Goal: Task Accomplishment & Management: Manage account settings

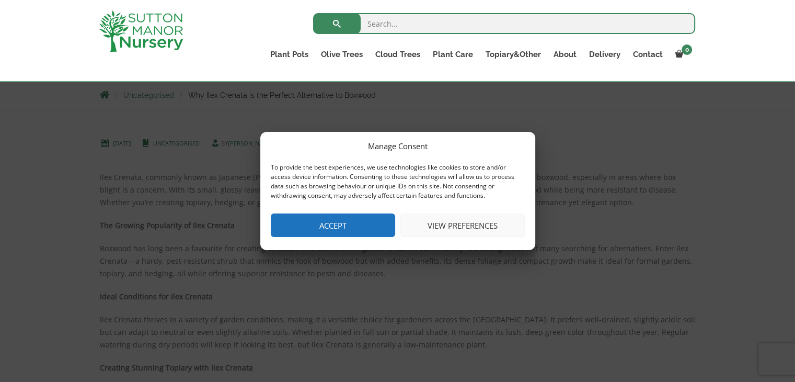
click at [473, 222] on button "View preferences" at bounding box center [463, 225] width 124 height 24
click at [0, 0] on span "Marketing Marketing" at bounding box center [0, 0] width 0 height 0
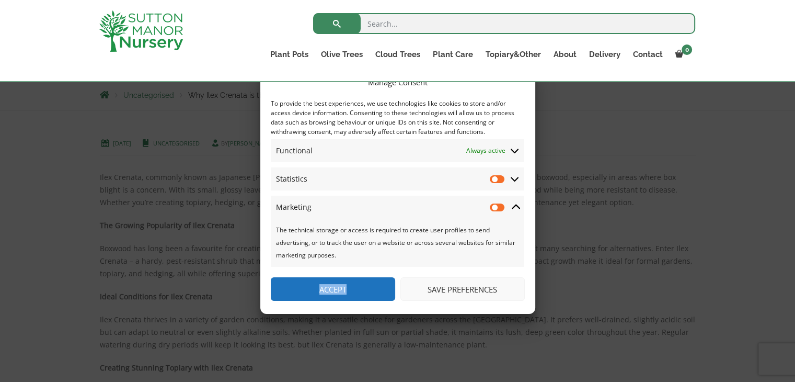
click at [462, 285] on button "Save preferences" at bounding box center [463, 289] width 124 height 24
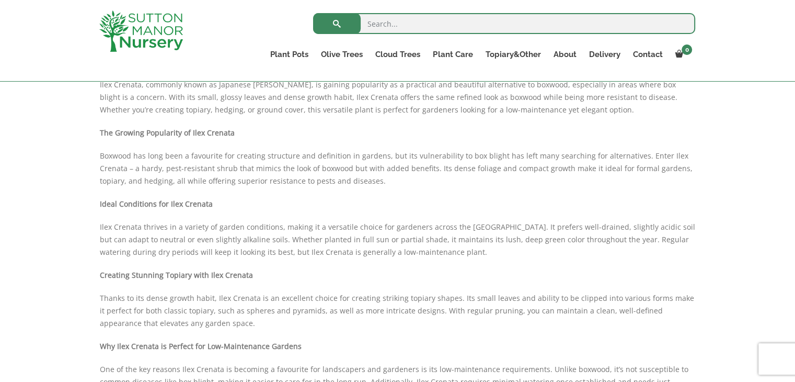
scroll to position [281, 0]
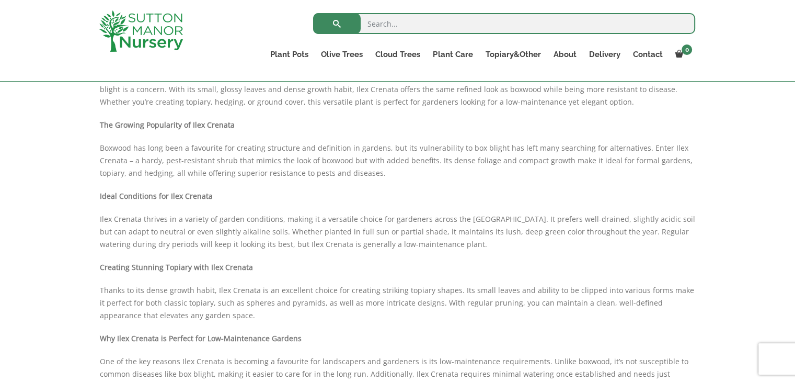
drag, startPoint x: 787, startPoint y: 162, endPoint x: 784, endPoint y: 181, distance: 20.0
click at [784, 181] on div "[DATE] Uncategorised by [PERSON_NAME] Ilex Crenata, commonly known as Japanese …" at bounding box center [397, 299] width 795 height 579
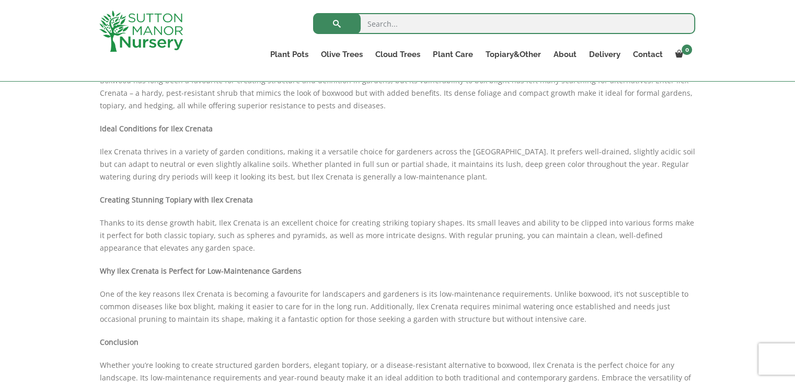
scroll to position [428, 0]
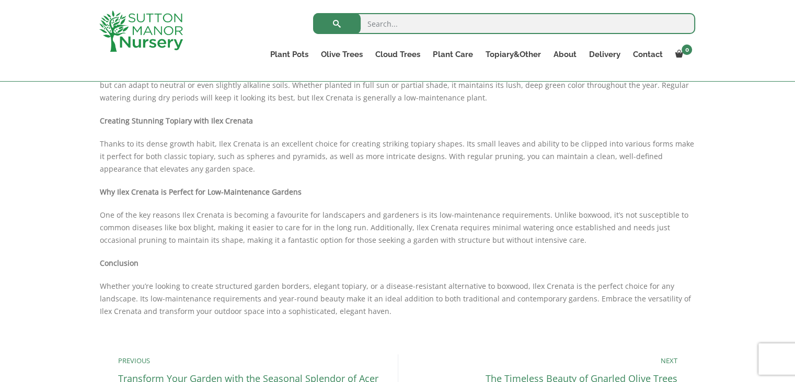
click at [784, 155] on div "[DATE] Uncategorised by [PERSON_NAME] Ilex Crenata, commonly known as Japanese …" at bounding box center [397, 153] width 795 height 579
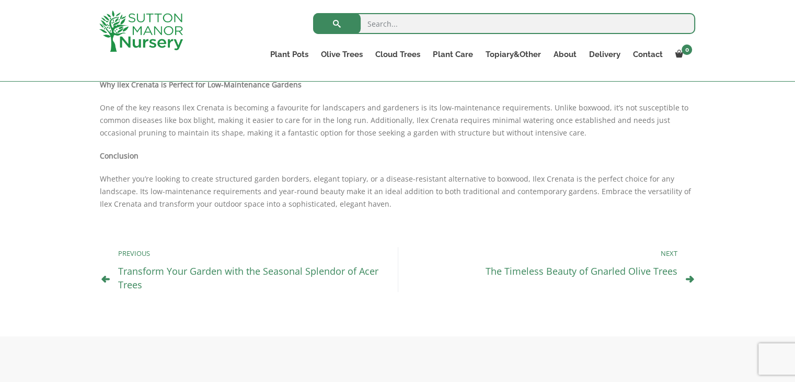
click at [791, 170] on div "[DATE] Uncategorised by [PERSON_NAME] Ilex Crenata, commonly known as Japanese …" at bounding box center [397, 46] width 795 height 579
click at [791, 170] on div "[DATE] Uncategorised by [PERSON_NAME] Ilex Crenata, commonly known as Japanese …" at bounding box center [397, 44] width 795 height 579
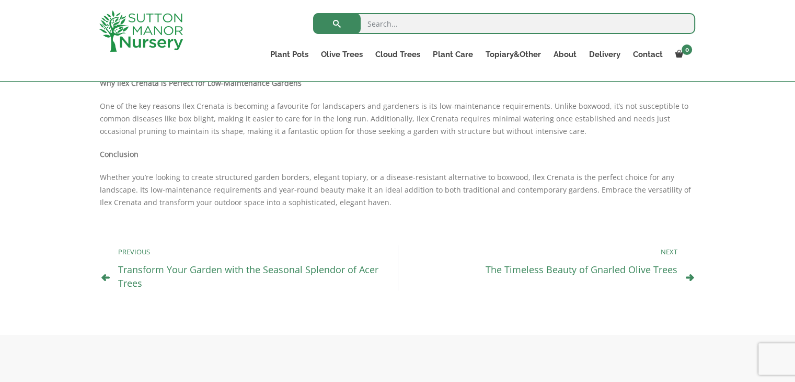
click at [791, 170] on div "[DATE] Uncategorised by [PERSON_NAME] Ilex Crenata, commonly known as Japanese …" at bounding box center [397, 44] width 795 height 579
click at [790, 172] on div "[DATE] Uncategorised by [PERSON_NAME] Ilex Crenata, commonly known as Japanese …" at bounding box center [397, 44] width 795 height 579
click at [789, 183] on div "[DATE] Uncategorised by [PERSON_NAME] Ilex Crenata, commonly known as Japanese …" at bounding box center [397, 44] width 795 height 579
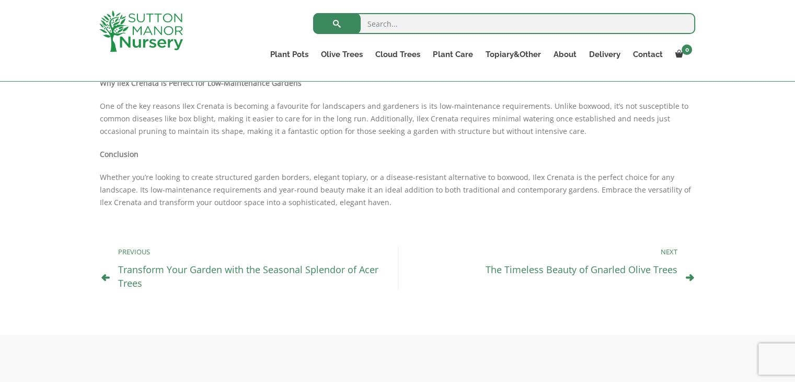
click at [789, 183] on div "[DATE] Uncategorised by [PERSON_NAME] Ilex Crenata, commonly known as Japanese …" at bounding box center [397, 44] width 795 height 579
drag, startPoint x: 789, startPoint y: 183, endPoint x: 790, endPoint y: 176, distance: 6.9
click at [789, 180] on div "[DATE] Uncategorised by [PERSON_NAME] Ilex Crenata, commonly known as Japanese …" at bounding box center [397, 44] width 795 height 579
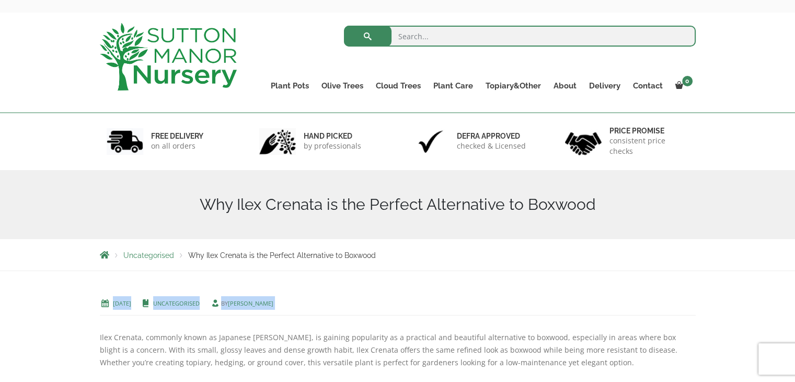
scroll to position [0, 0]
